Goal: Check status: Check status

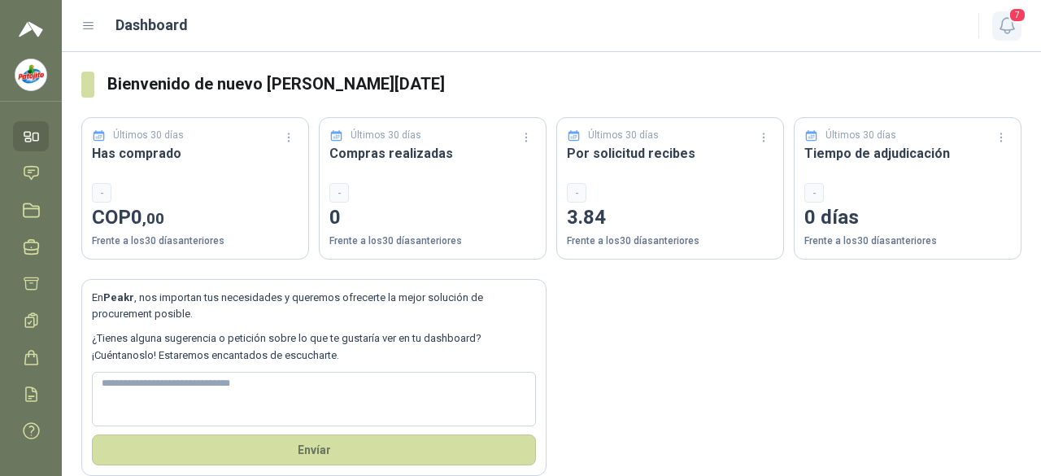
click at [842, 28] on icon "button" at bounding box center [1007, 25] width 14 height 15
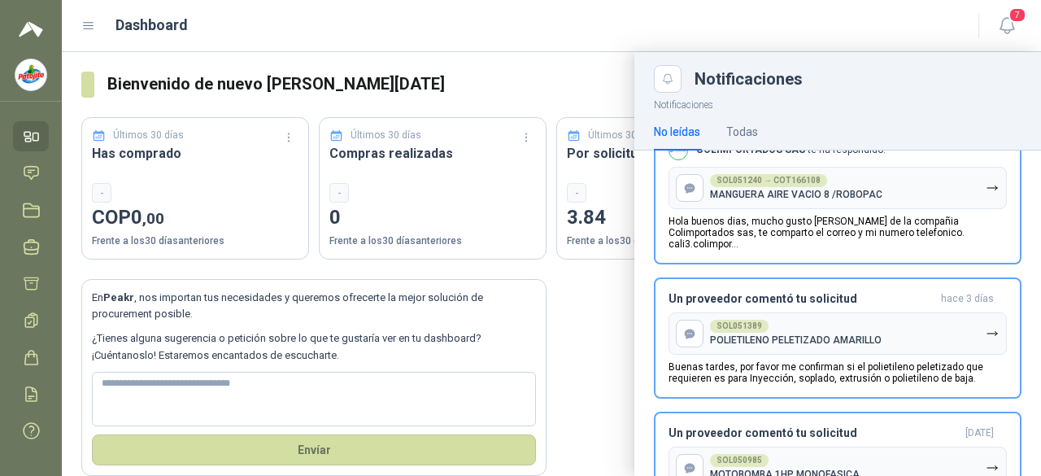
scroll to position [395, 0]
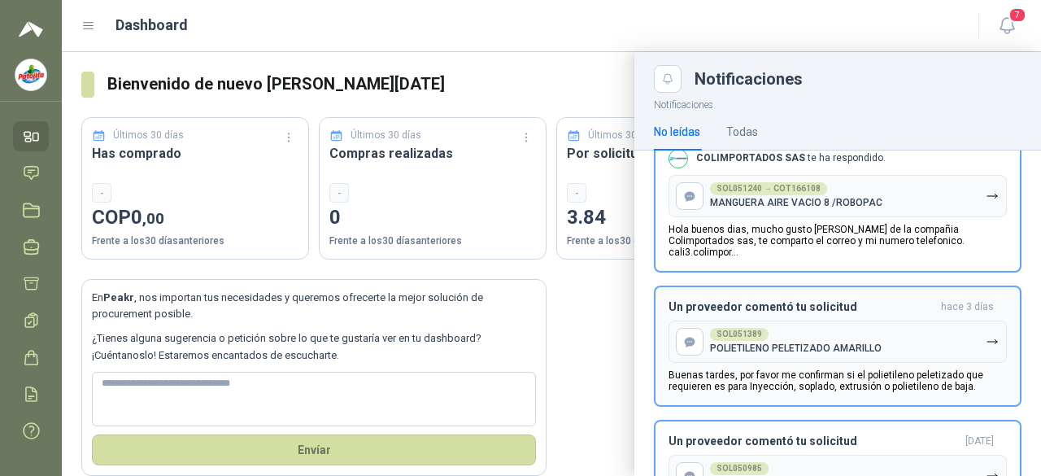
click at [757, 333] on div "SOL051389 POLIETILENO PELETIZADO AMARILLO" at bounding box center [796, 341] width 172 height 26
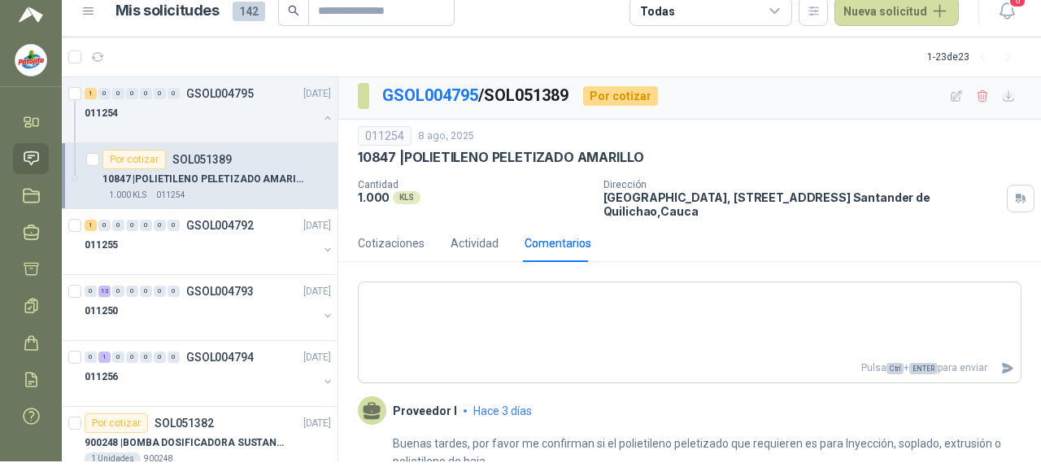
scroll to position [50, 0]
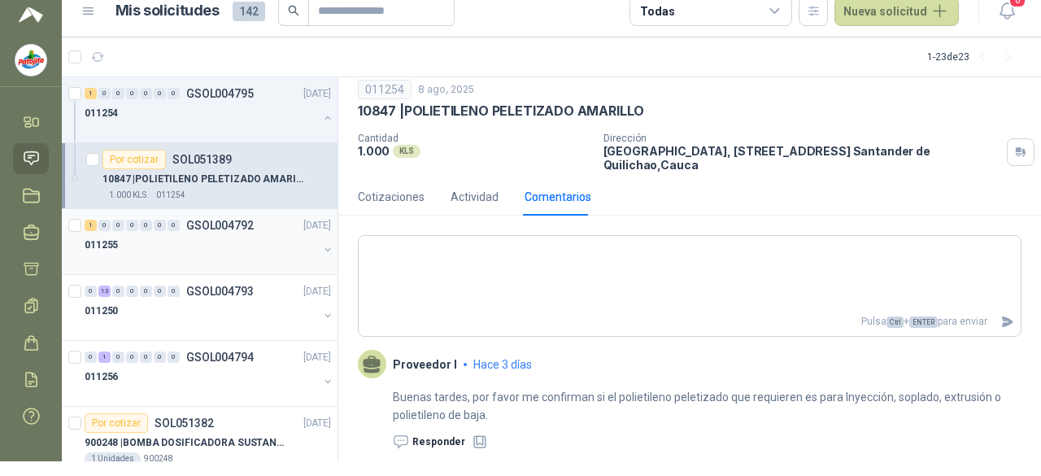
click at [201, 258] on div at bounding box center [201, 261] width 233 height 13
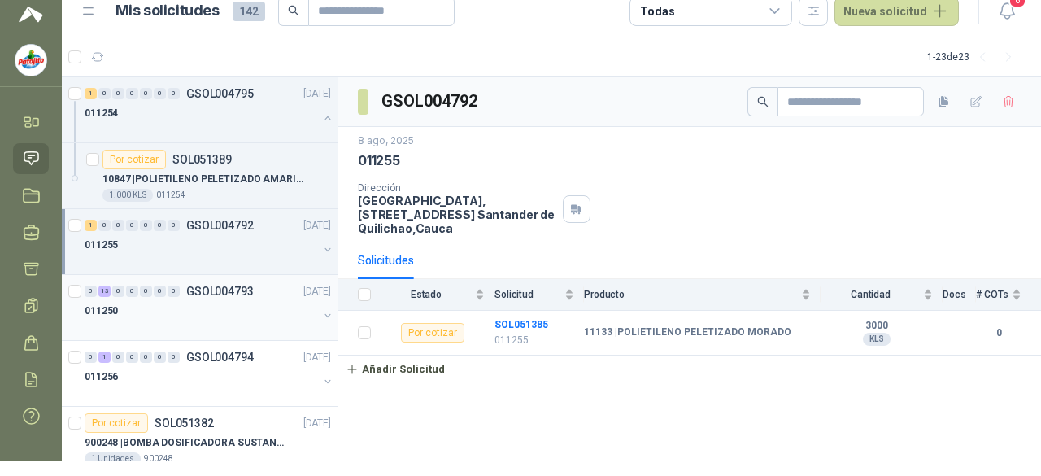
click at [204, 316] on div "011250" at bounding box center [201, 311] width 233 height 20
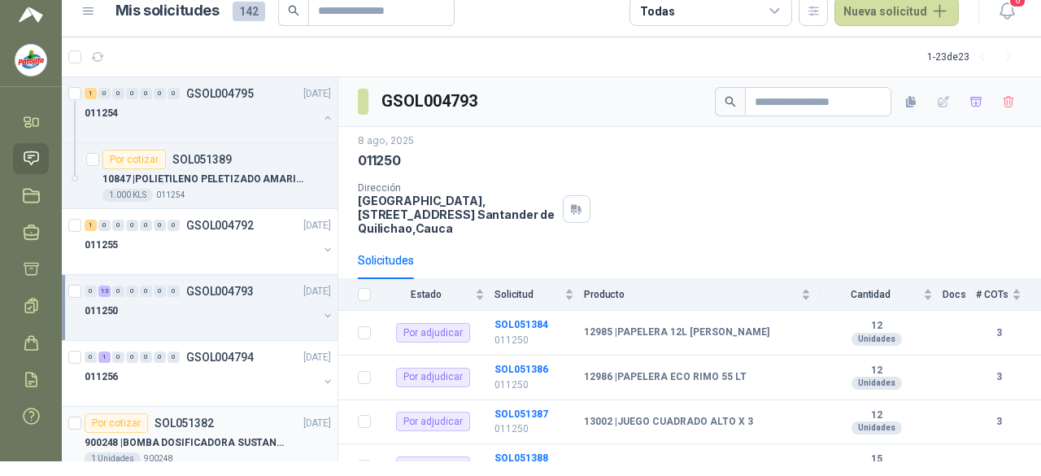
click at [233, 443] on p "900248 | BOMBA DOSIFICADORA SUSTANCIAS QUIMICAS" at bounding box center [186, 442] width 203 height 15
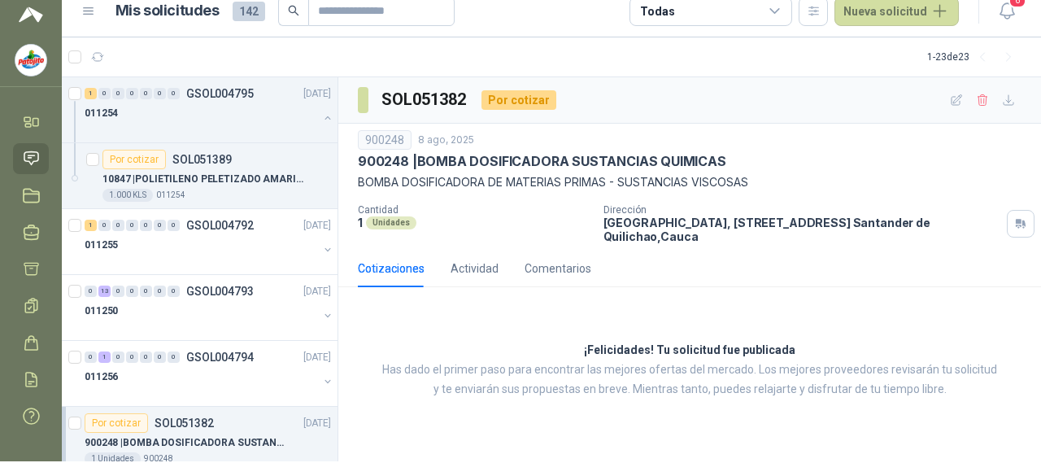
click at [207, 447] on p "900248 | BOMBA DOSIFICADORA SUSTANCIAS QUIMICAS" at bounding box center [186, 442] width 203 height 15
click at [192, 109] on div "011254" at bounding box center [201, 113] width 233 height 20
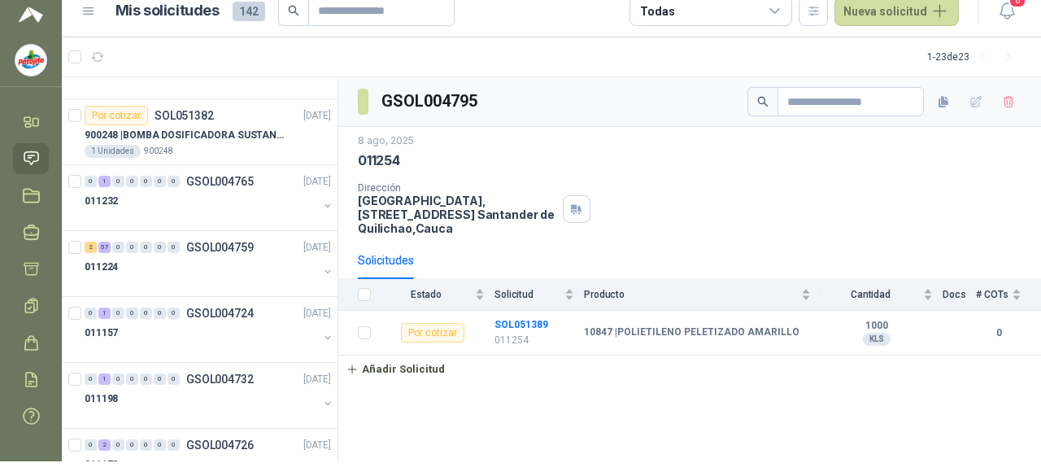
scroll to position [290, 0]
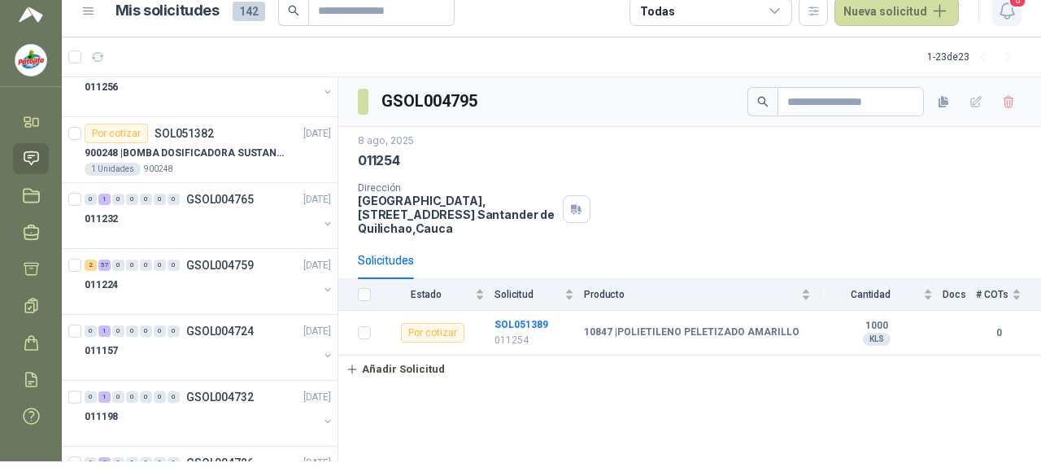
click at [842, 13] on icon "button" at bounding box center [1007, 11] width 20 height 20
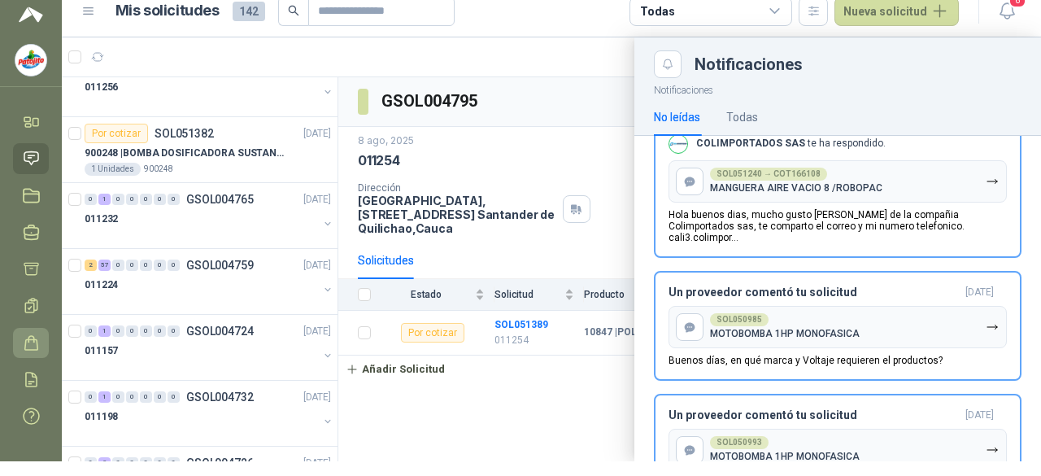
click at [39, 351] on link "Órdenes de Compra" at bounding box center [31, 343] width 36 height 30
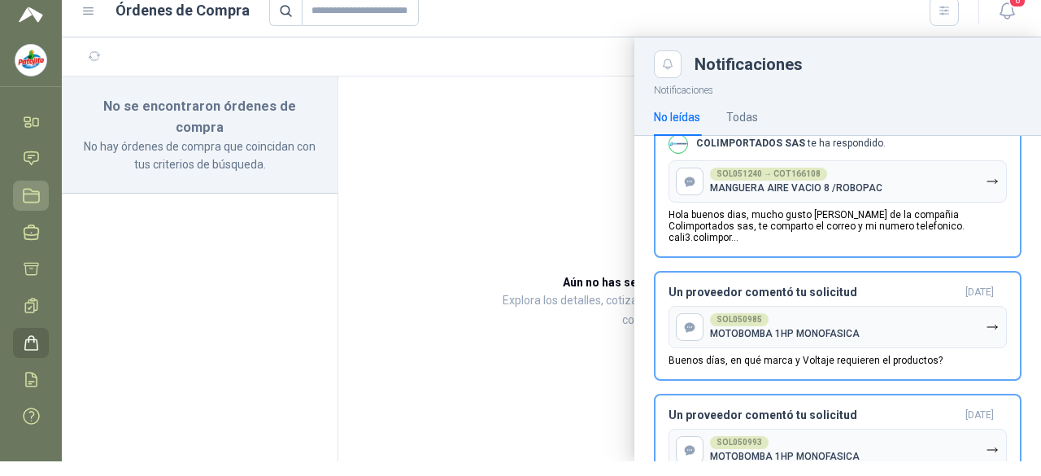
click at [28, 198] on icon at bounding box center [31, 195] width 17 height 17
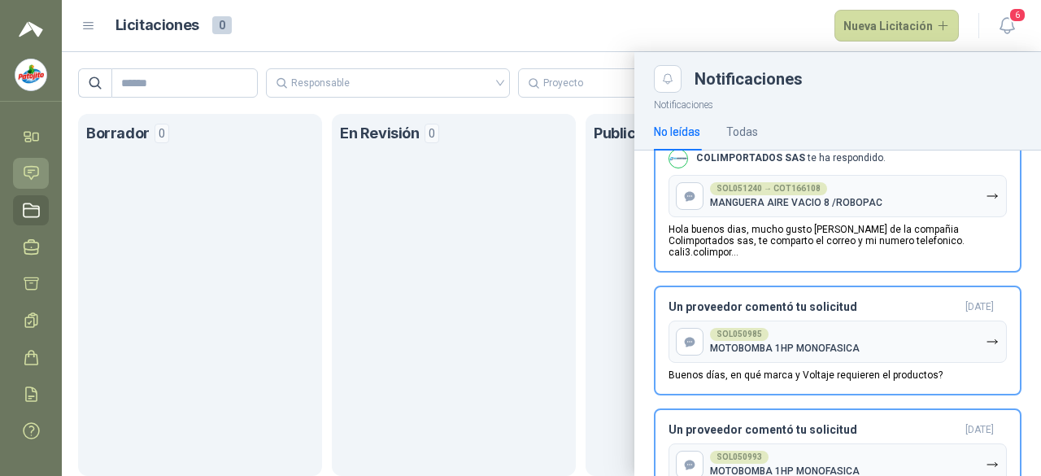
click at [32, 167] on icon at bounding box center [31, 173] width 14 height 13
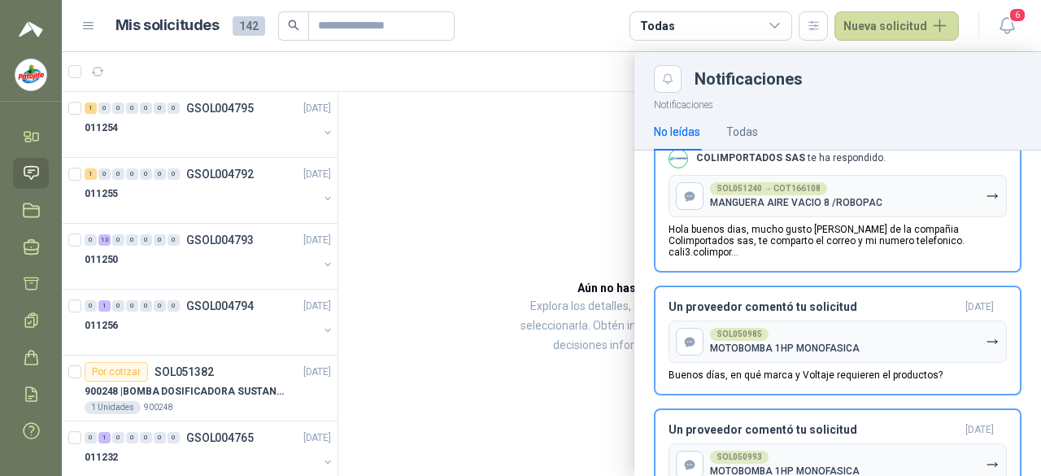
click at [768, 26] on icon at bounding box center [775, 26] width 15 height 15
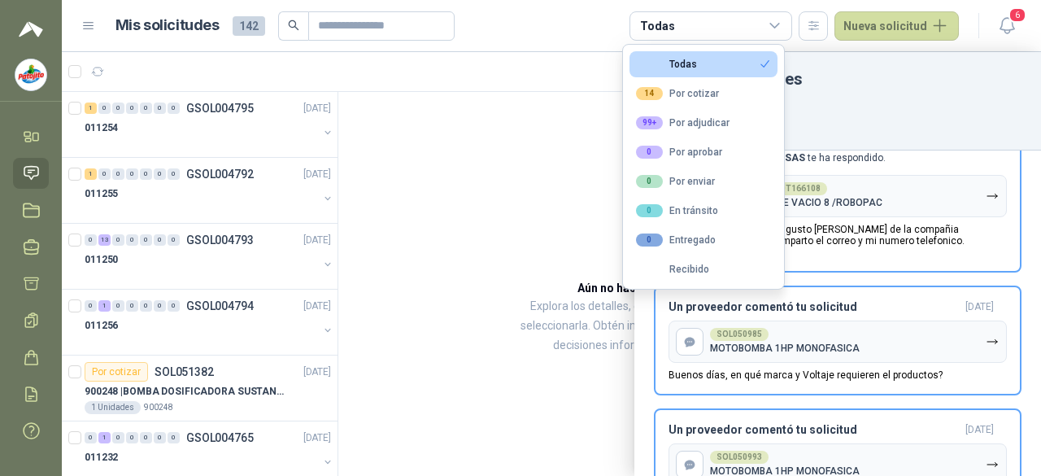
click at [107, 148] on div at bounding box center [551, 264] width 979 height 424
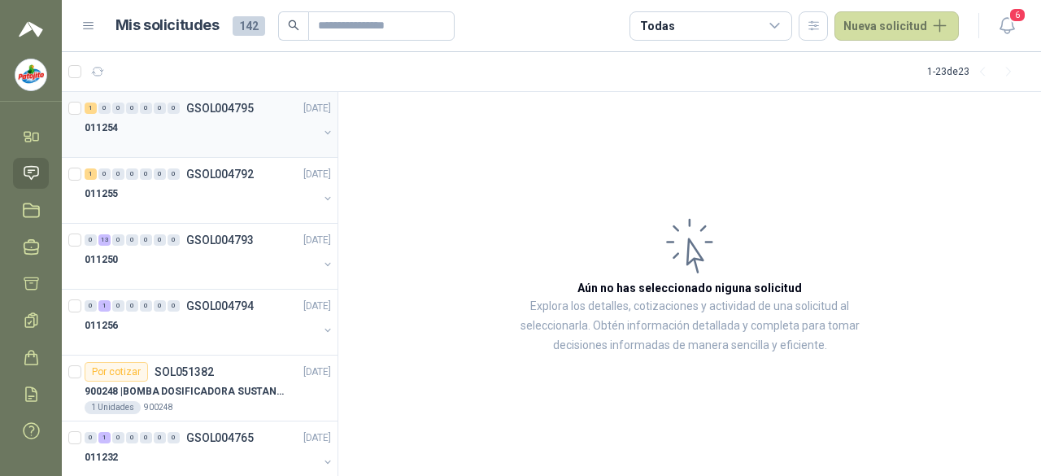
click at [107, 131] on p "011254" at bounding box center [101, 127] width 33 height 15
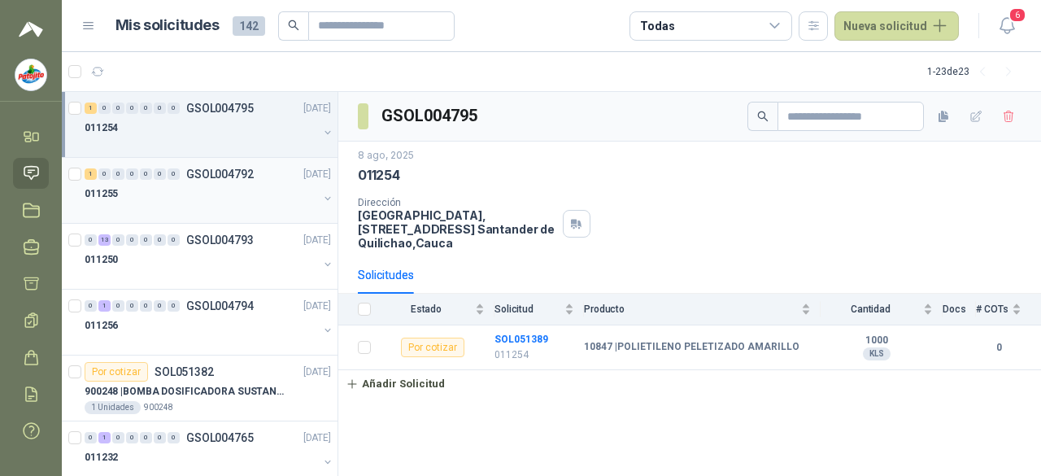
click at [114, 211] on div at bounding box center [201, 209] width 233 height 13
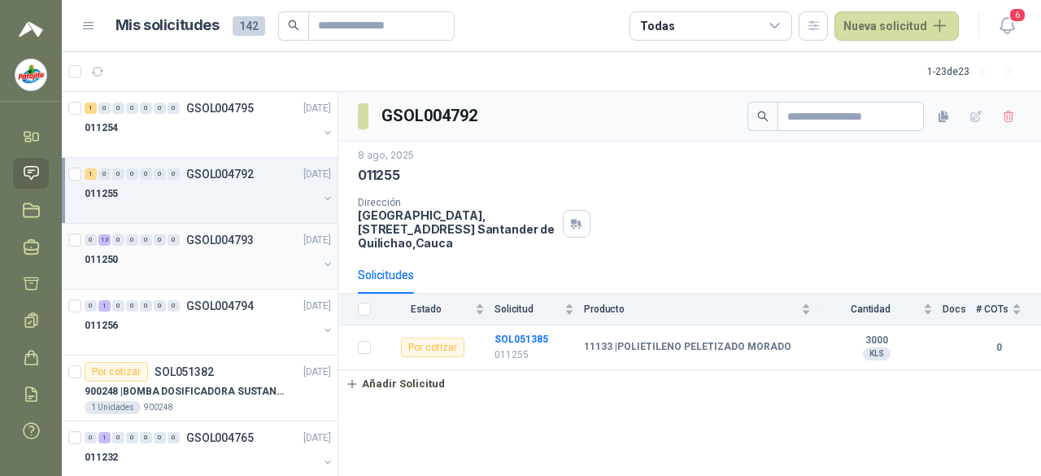
click at [135, 261] on div "011250" at bounding box center [201, 260] width 233 height 20
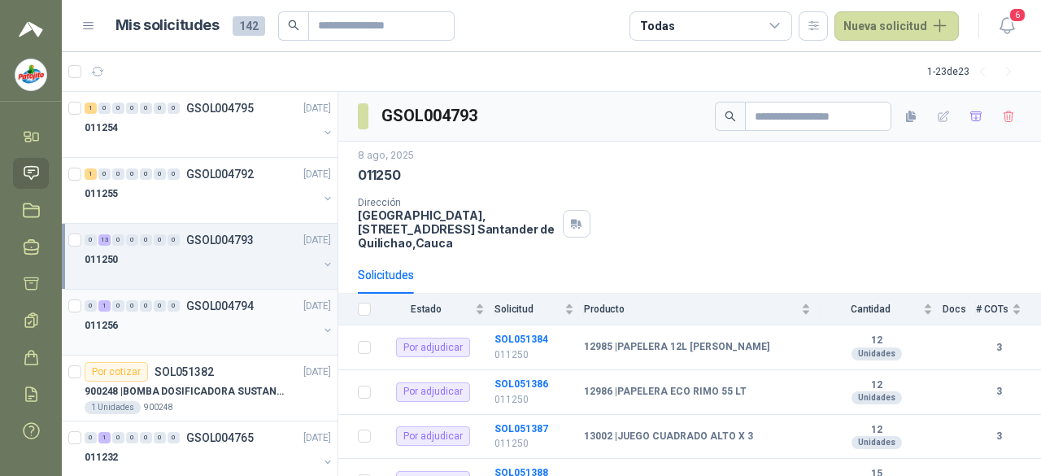
click at [135, 323] on div "011256" at bounding box center [201, 326] width 233 height 20
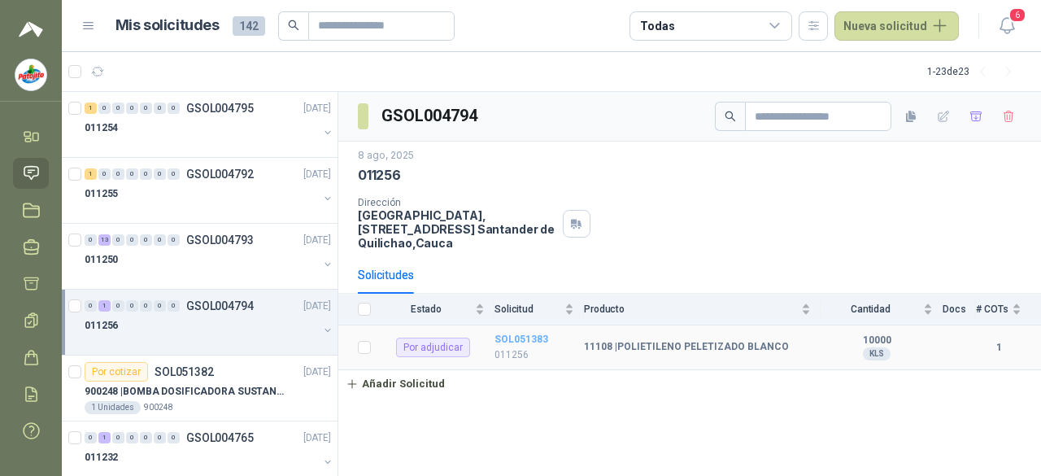
click at [520, 331] on td "SOL051383 011256" at bounding box center [539, 347] width 89 height 45
click at [529, 338] on b "SOL051383" at bounding box center [522, 339] width 54 height 11
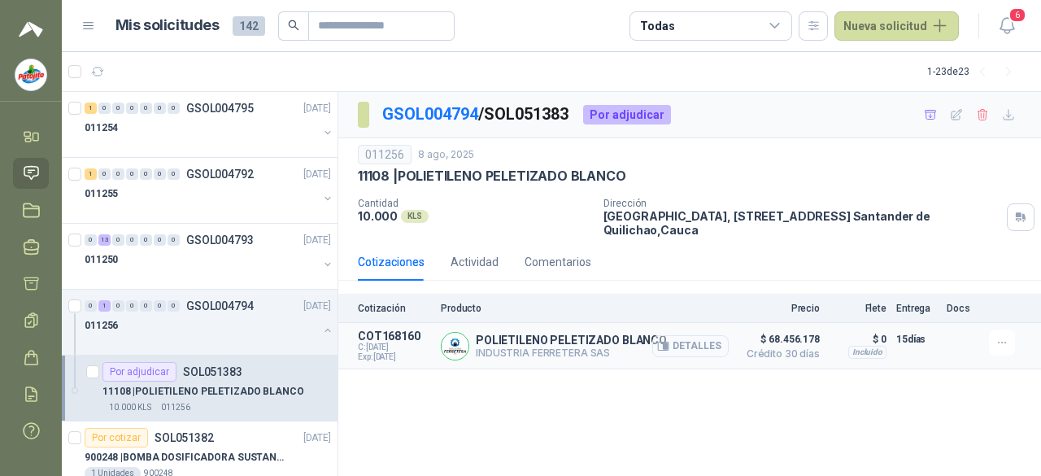
click at [687, 346] on button "Detalles" at bounding box center [690, 346] width 76 height 22
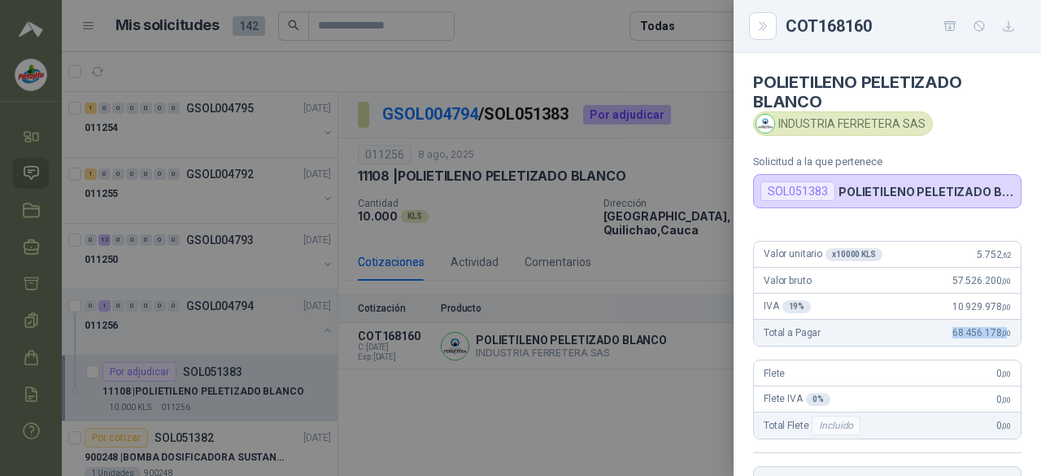
drag, startPoint x: 921, startPoint y: 329, endPoint x: 996, endPoint y: 329, distance: 74.8
click at [842, 329] on div "Total a Pagar 68.456.178 ,00" at bounding box center [887, 333] width 267 height 26
drag, startPoint x: 534, startPoint y: 471, endPoint x: 608, endPoint y: 421, distance: 89.6
click at [534, 453] on div at bounding box center [520, 238] width 1041 height 476
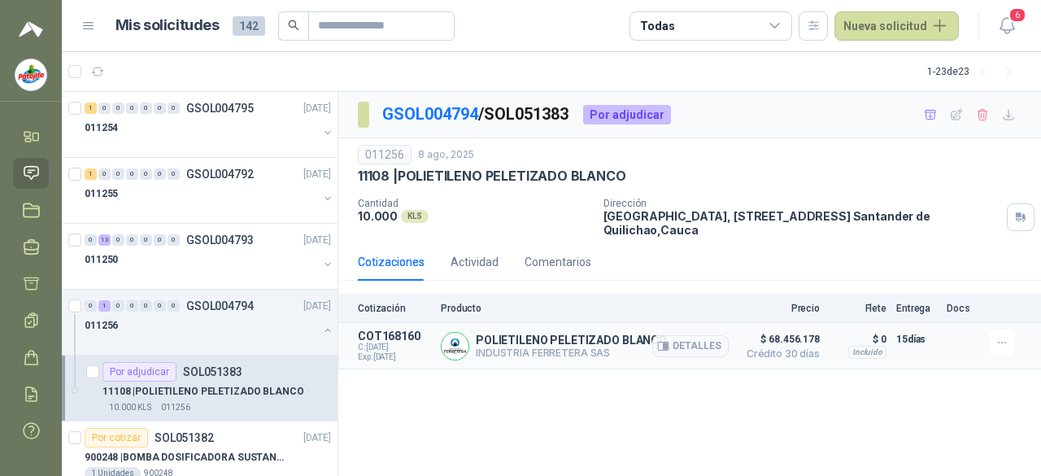
click at [587, 350] on p "INDUSTRIA FERRETERA SAS" at bounding box center [571, 353] width 191 height 12
click at [681, 344] on button "Detalles" at bounding box center [690, 346] width 76 height 22
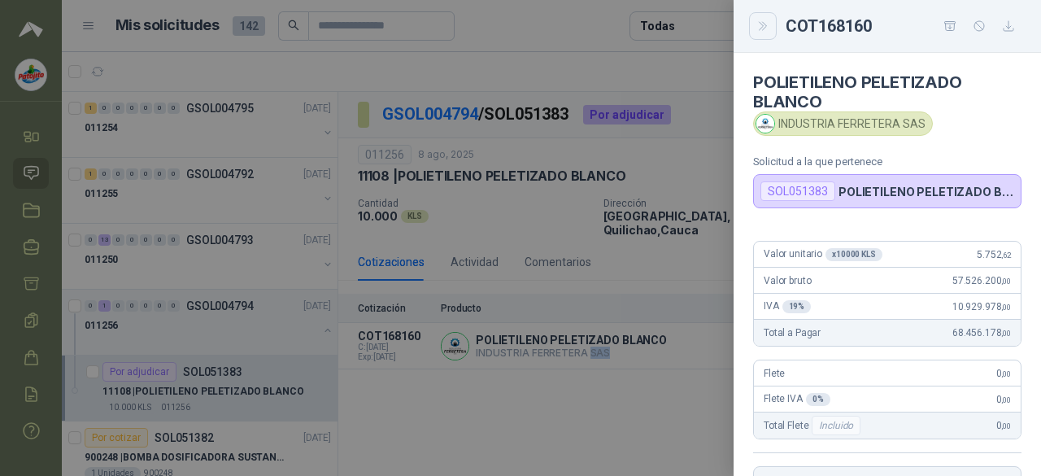
click at [757, 24] on icon "Close" at bounding box center [764, 27] width 14 height 14
